Goal: Check status: Check status

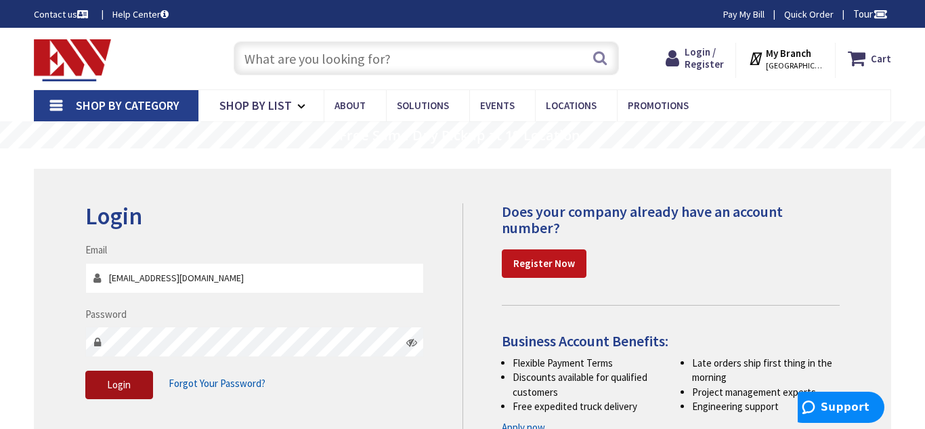
click at [126, 381] on span "Login" at bounding box center [119, 384] width 24 height 13
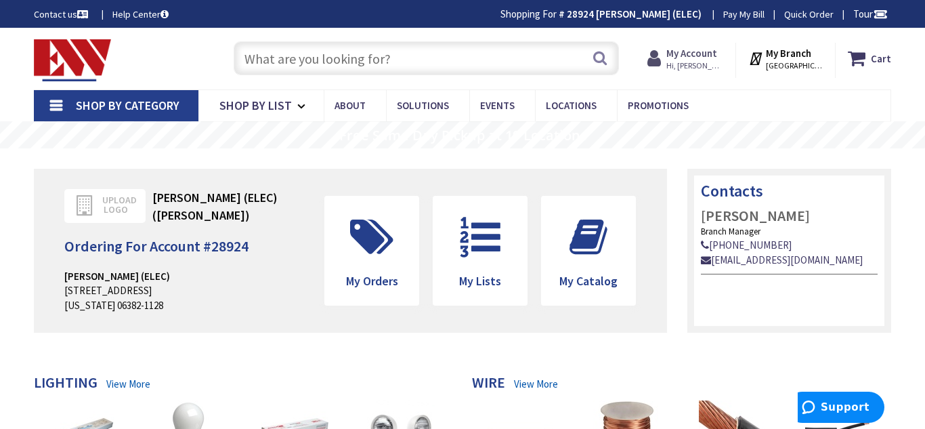
click at [690, 54] on strong "My Account" at bounding box center [692, 53] width 51 height 13
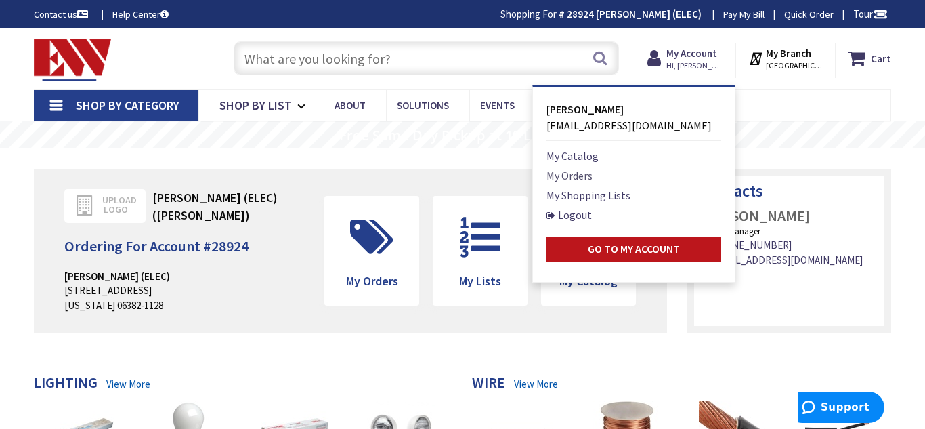
click at [582, 174] on link "My Orders" at bounding box center [570, 175] width 46 height 16
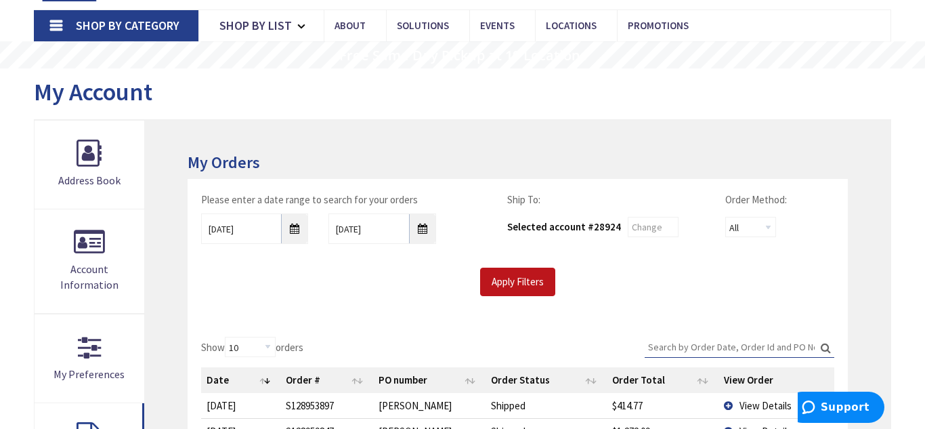
scroll to position [81, 0]
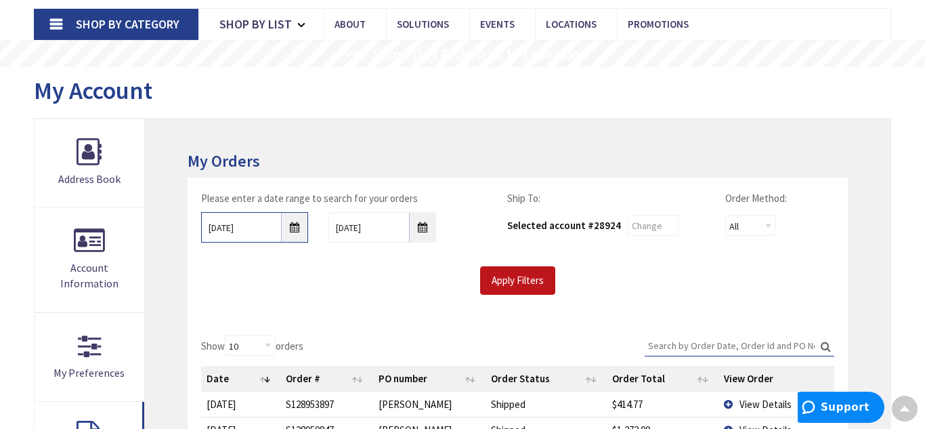
click at [295, 229] on input "10/2/2025" at bounding box center [255, 227] width 108 height 30
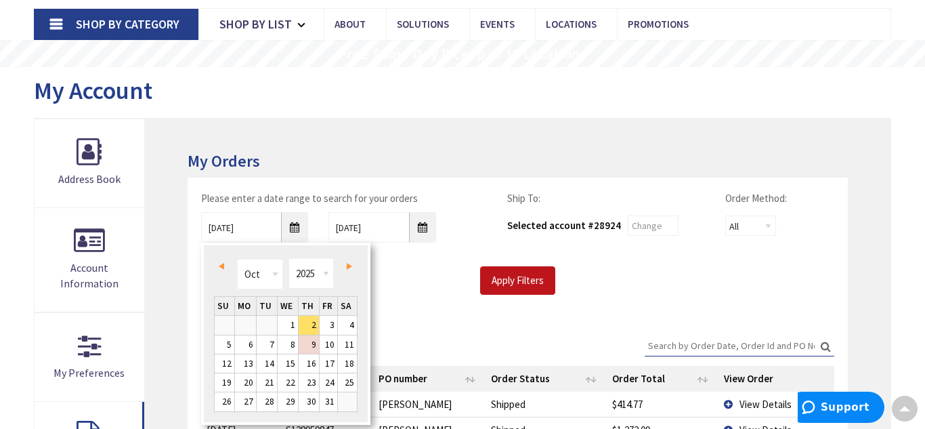
click at [221, 263] on span "Prev" at bounding box center [221, 266] width 5 height 7
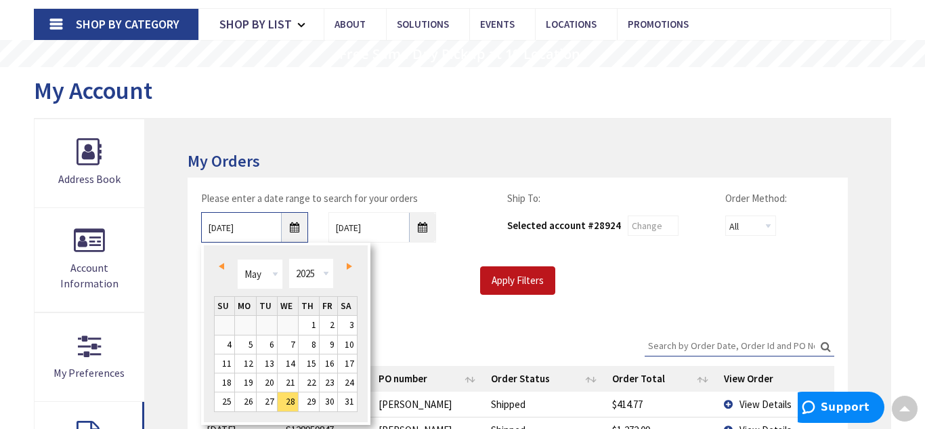
type input "04/27/2025"
click at [511, 276] on input "Apply Filters" at bounding box center [517, 280] width 75 height 28
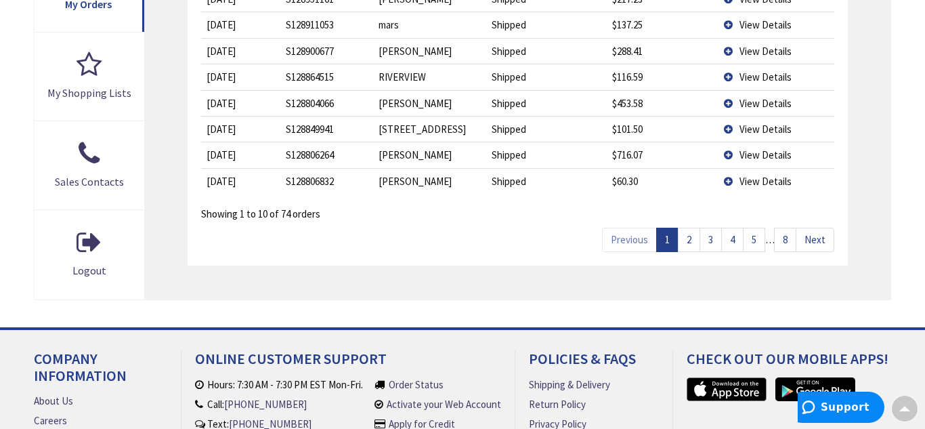
scroll to position [542, 0]
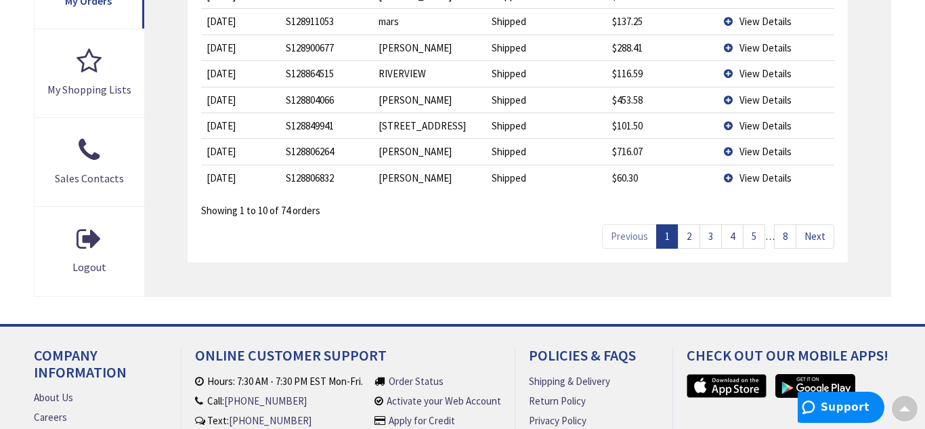
click at [715, 234] on link "3" at bounding box center [711, 236] width 22 height 24
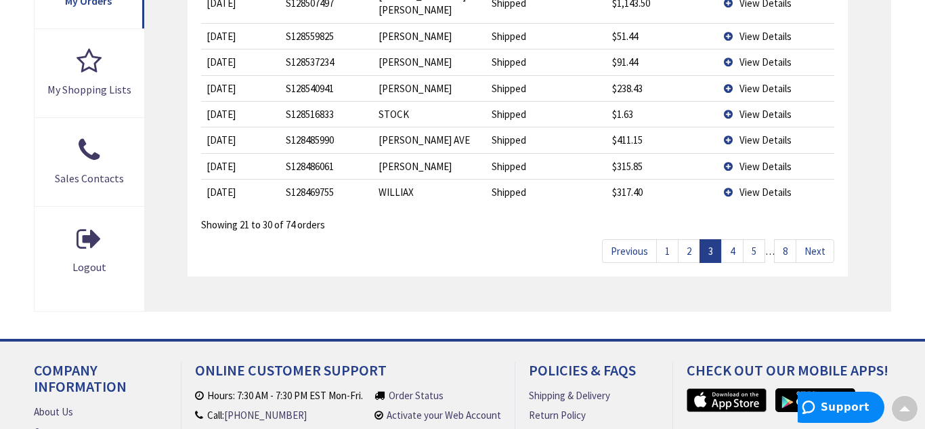
click at [739, 239] on link "4" at bounding box center [732, 251] width 22 height 24
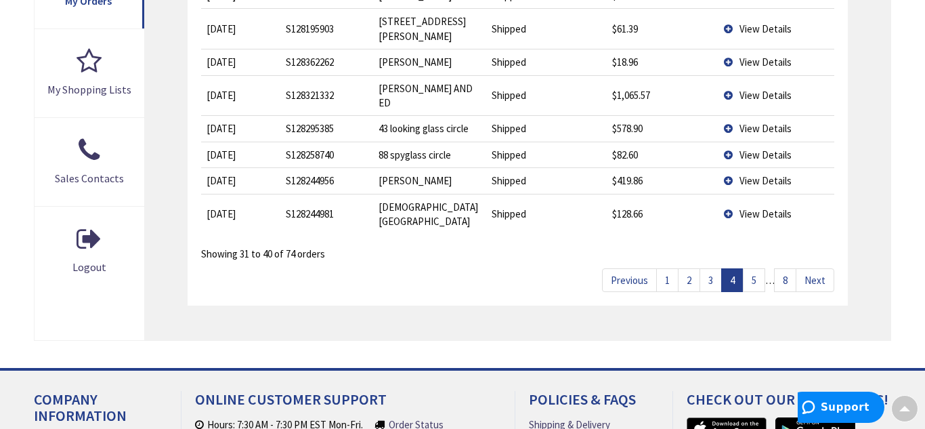
click at [749, 268] on link "5" at bounding box center [754, 280] width 22 height 24
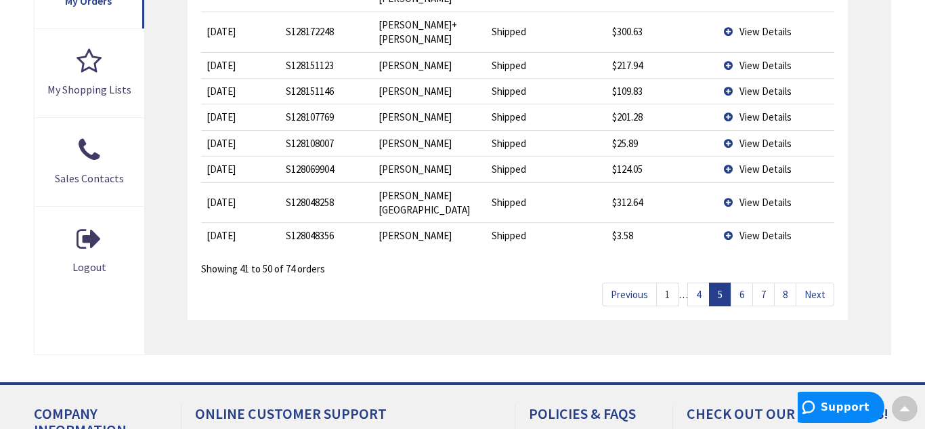
click at [762, 282] on link "7" at bounding box center [764, 294] width 22 height 24
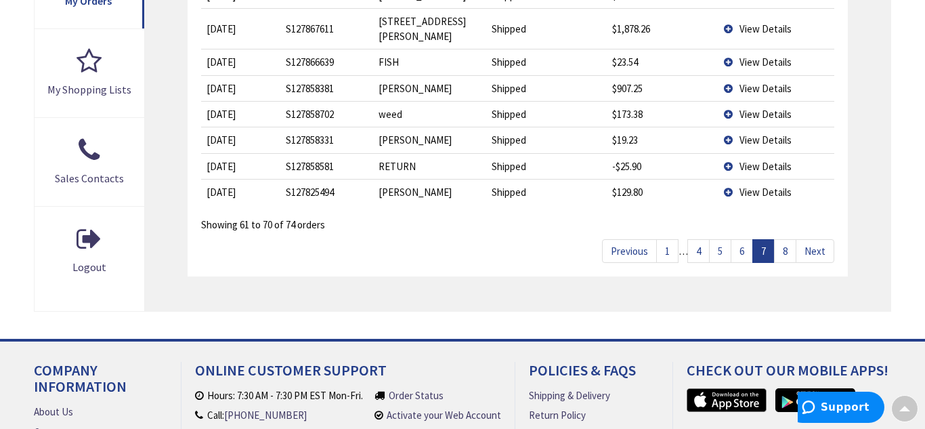
click at [784, 239] on link "8" at bounding box center [785, 251] width 22 height 24
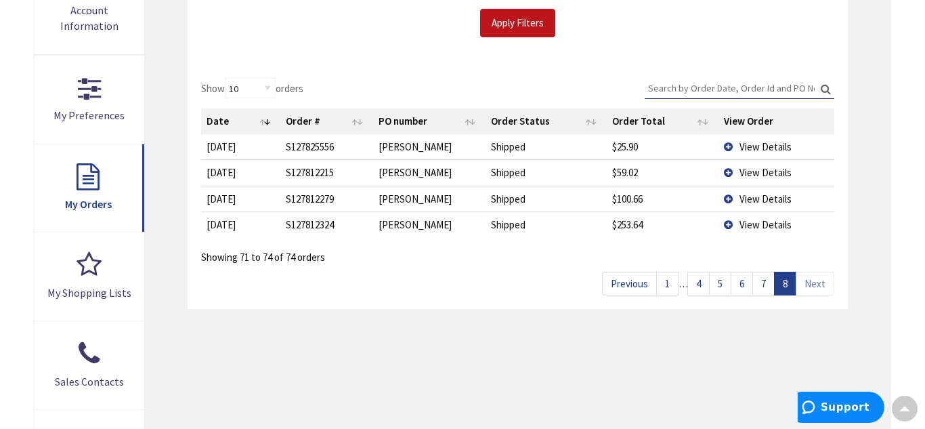
scroll to position [325, 0]
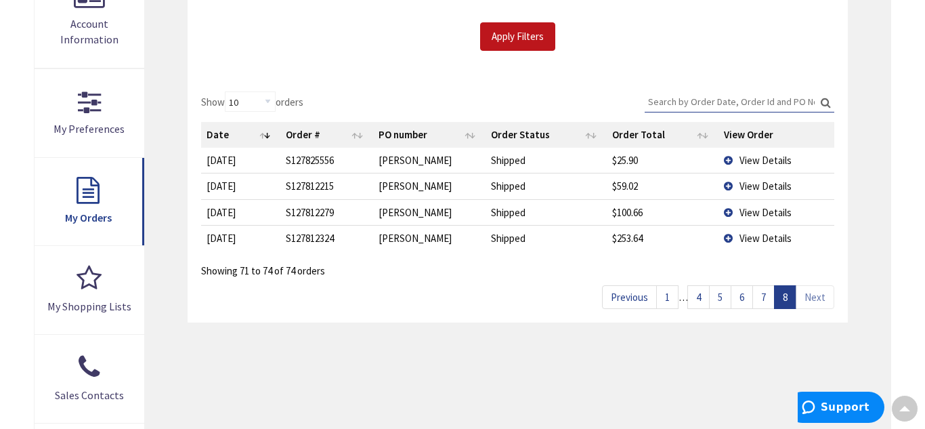
click at [764, 209] on span "View Details" at bounding box center [766, 212] width 52 height 13
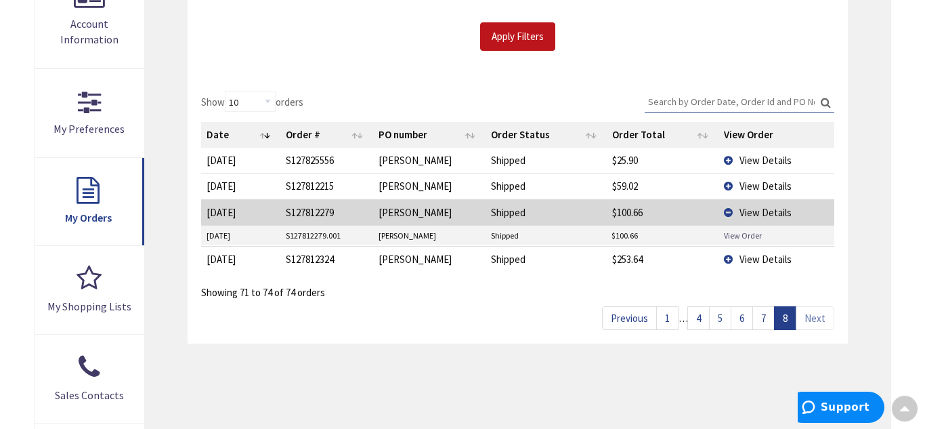
click at [742, 237] on link "View Order" at bounding box center [743, 236] width 38 height 12
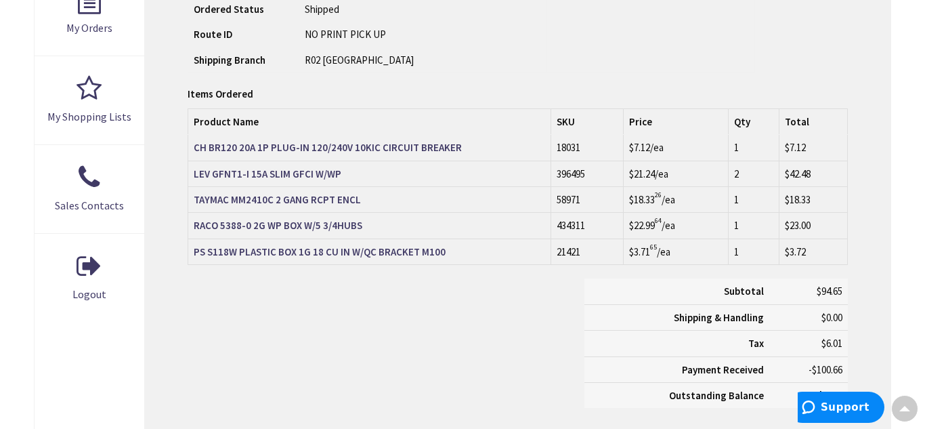
scroll to position [542, 0]
